Goal: Information Seeking & Learning: Find specific page/section

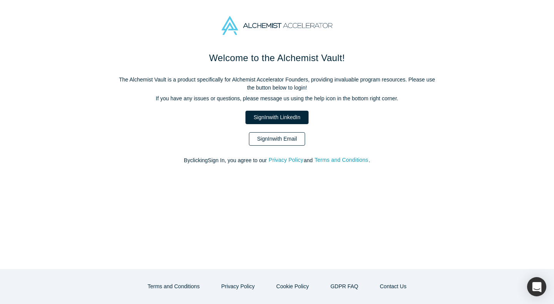
click at [301, 137] on link "Sign In with Email" at bounding box center [277, 138] width 56 height 13
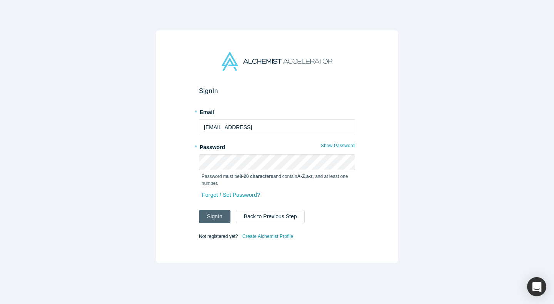
click at [215, 215] on button "Sign In" at bounding box center [215, 216] width 32 height 13
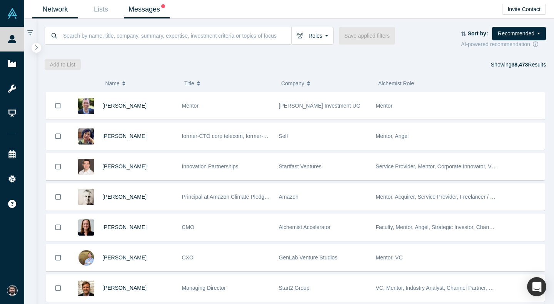
click at [154, 11] on link "Messages" at bounding box center [147, 9] width 46 height 18
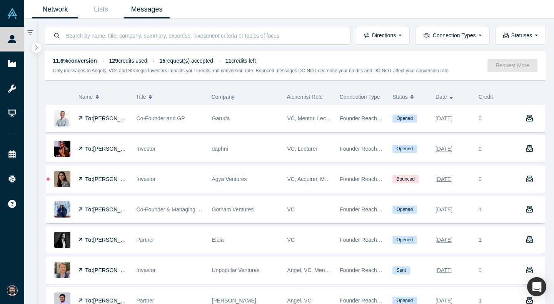
click at [60, 11] on link "Network" at bounding box center [55, 9] width 46 height 18
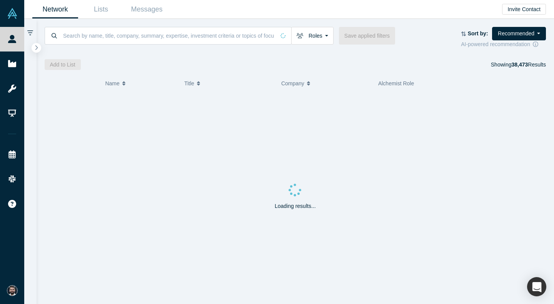
click at [167, 51] on div at bounding box center [295, 50] width 501 height 5
click at [173, 43] on input at bounding box center [168, 36] width 213 height 18
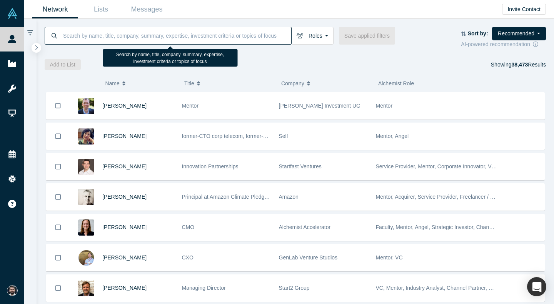
paste input "tremontvp"
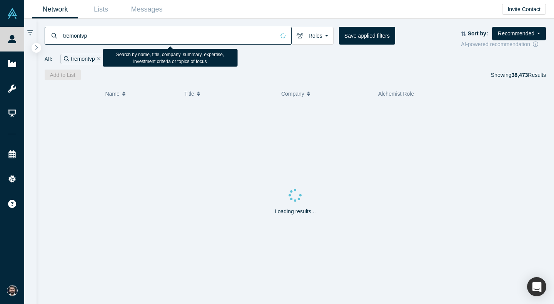
type input "tremontvp"
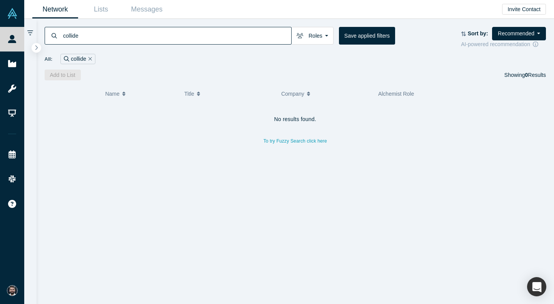
type input "collide"
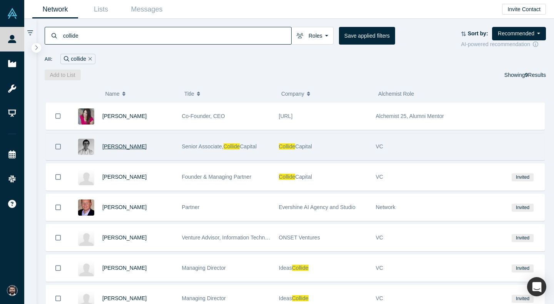
click at [126, 145] on span "[PERSON_NAME]" at bounding box center [124, 146] width 44 height 6
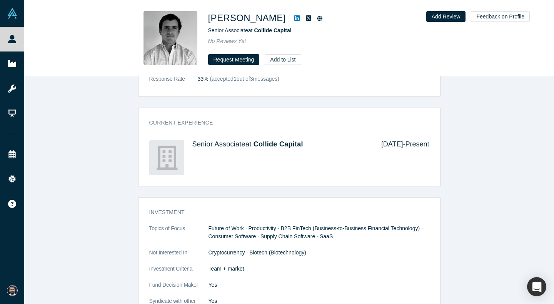
scroll to position [349, 0]
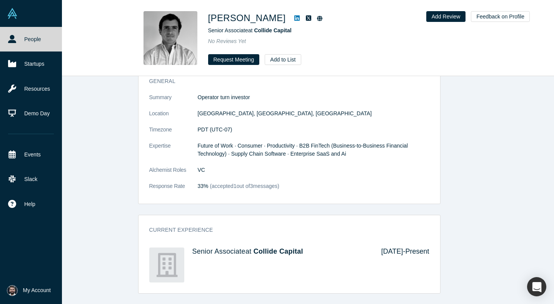
click at [25, 20] on link at bounding box center [31, 13] width 62 height 27
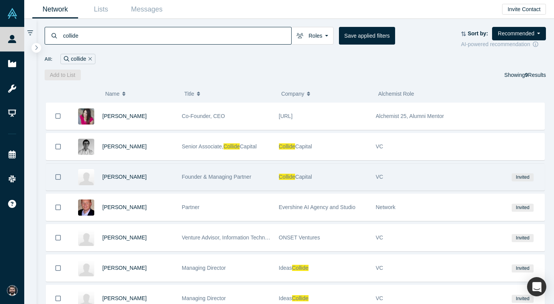
click at [140, 174] on div "[PERSON_NAME]" at bounding box center [138, 177] width 72 height 27
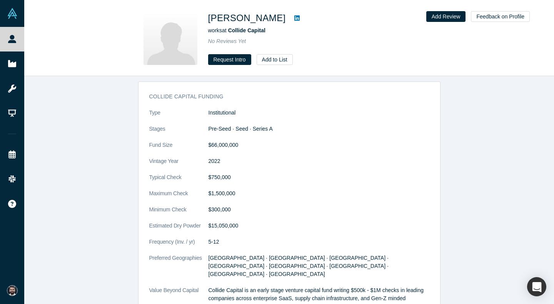
scroll to position [271, 0]
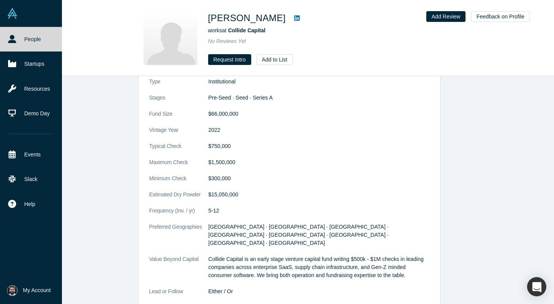
click at [8, 15] on img at bounding box center [12, 13] width 11 height 11
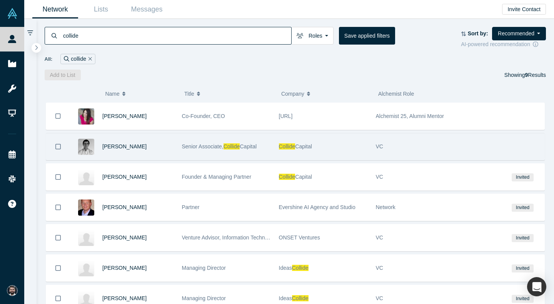
scroll to position [90, 0]
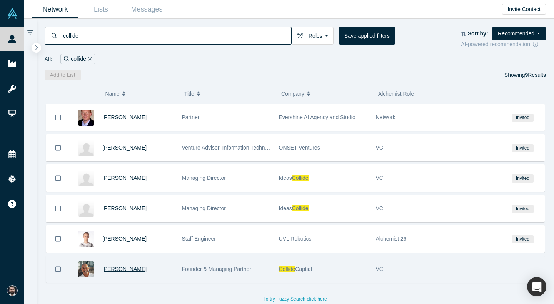
click at [114, 271] on span "[PERSON_NAME]" at bounding box center [124, 269] width 44 height 6
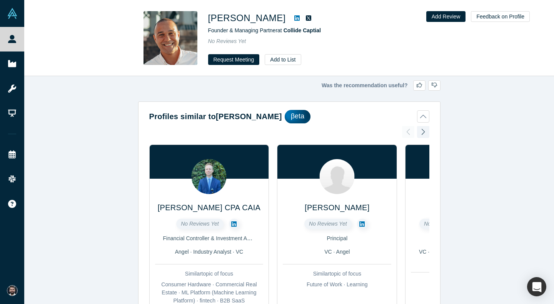
scroll to position [7, 0]
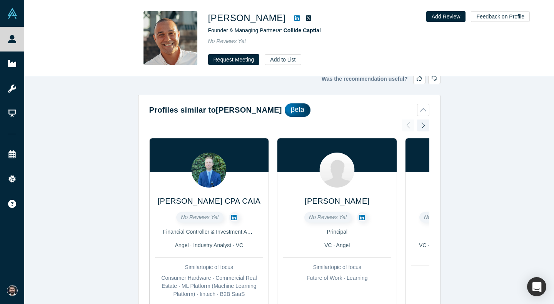
click at [291, 19] on link at bounding box center [297, 17] width 12 height 9
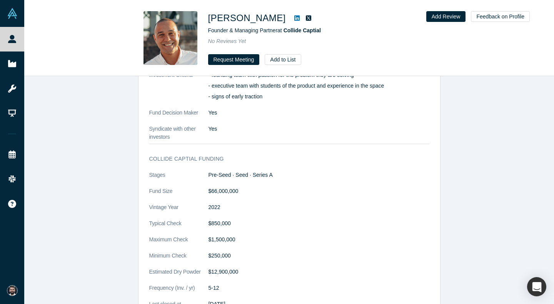
scroll to position [713, 0]
